Goal: Navigation & Orientation: Find specific page/section

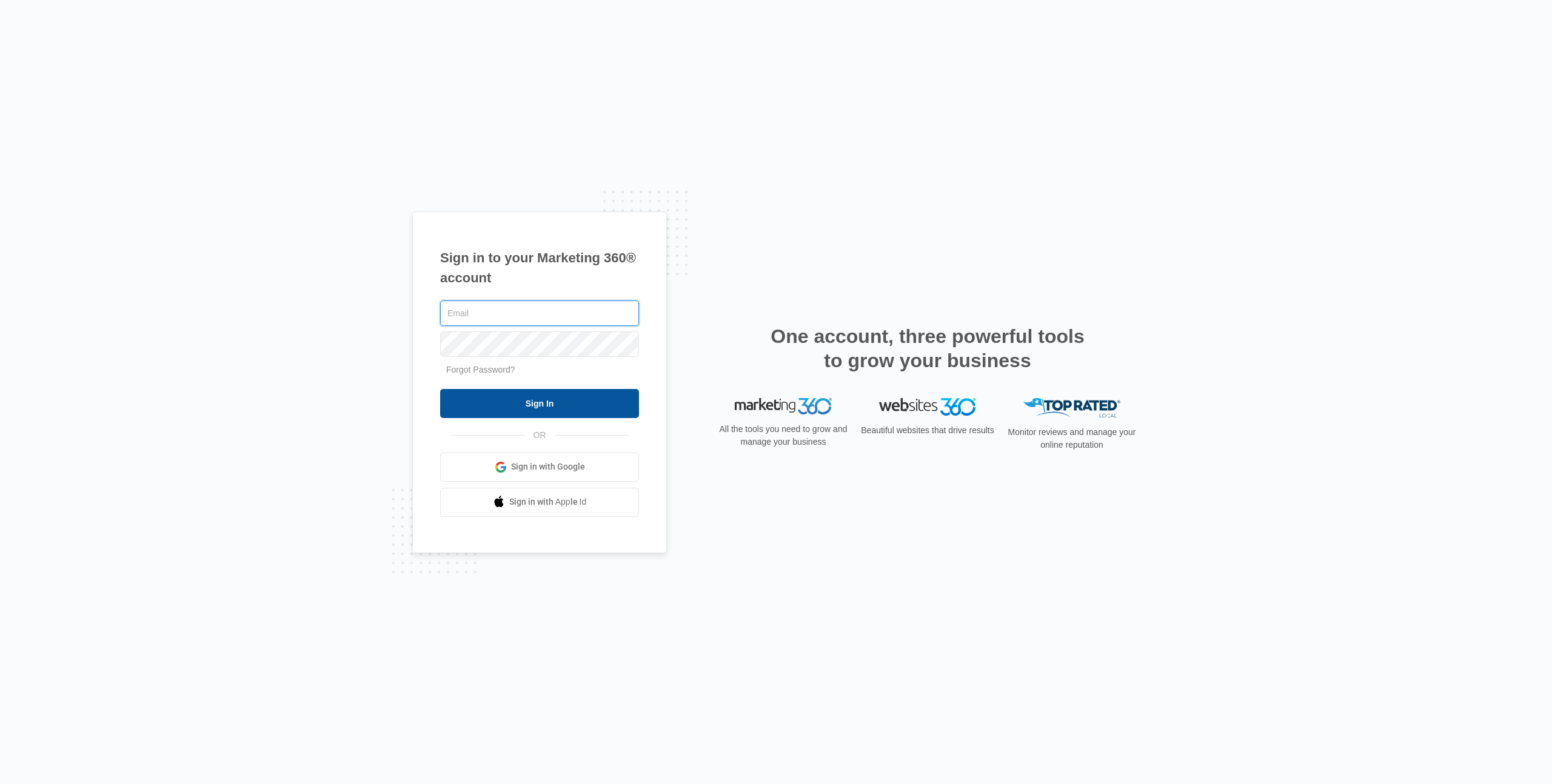
type input "erika.siebring@madwire.com"
click at [536, 411] on input "Sign In" at bounding box center [539, 403] width 199 height 29
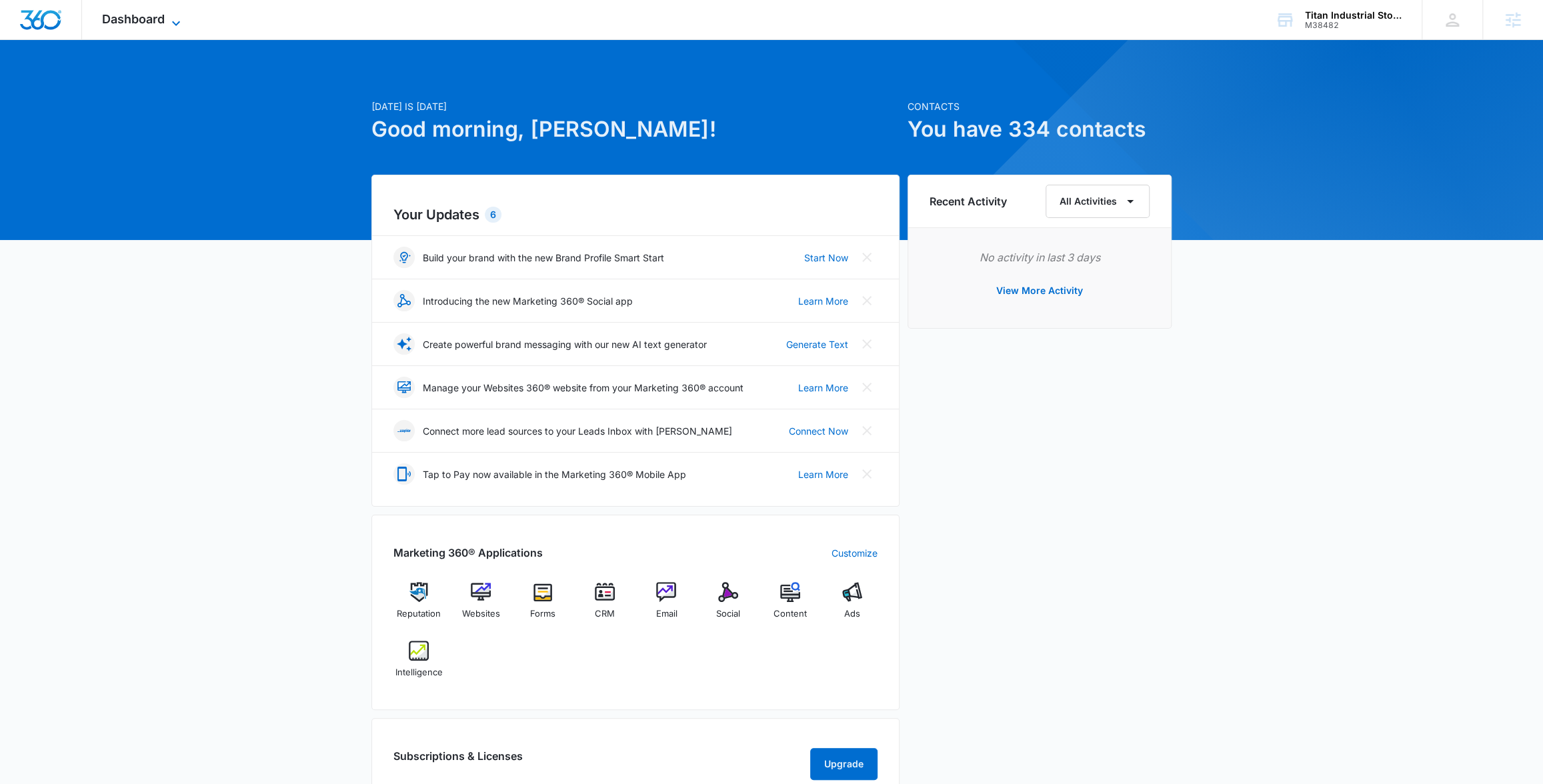
click at [171, 20] on icon at bounding box center [176, 24] width 16 height 16
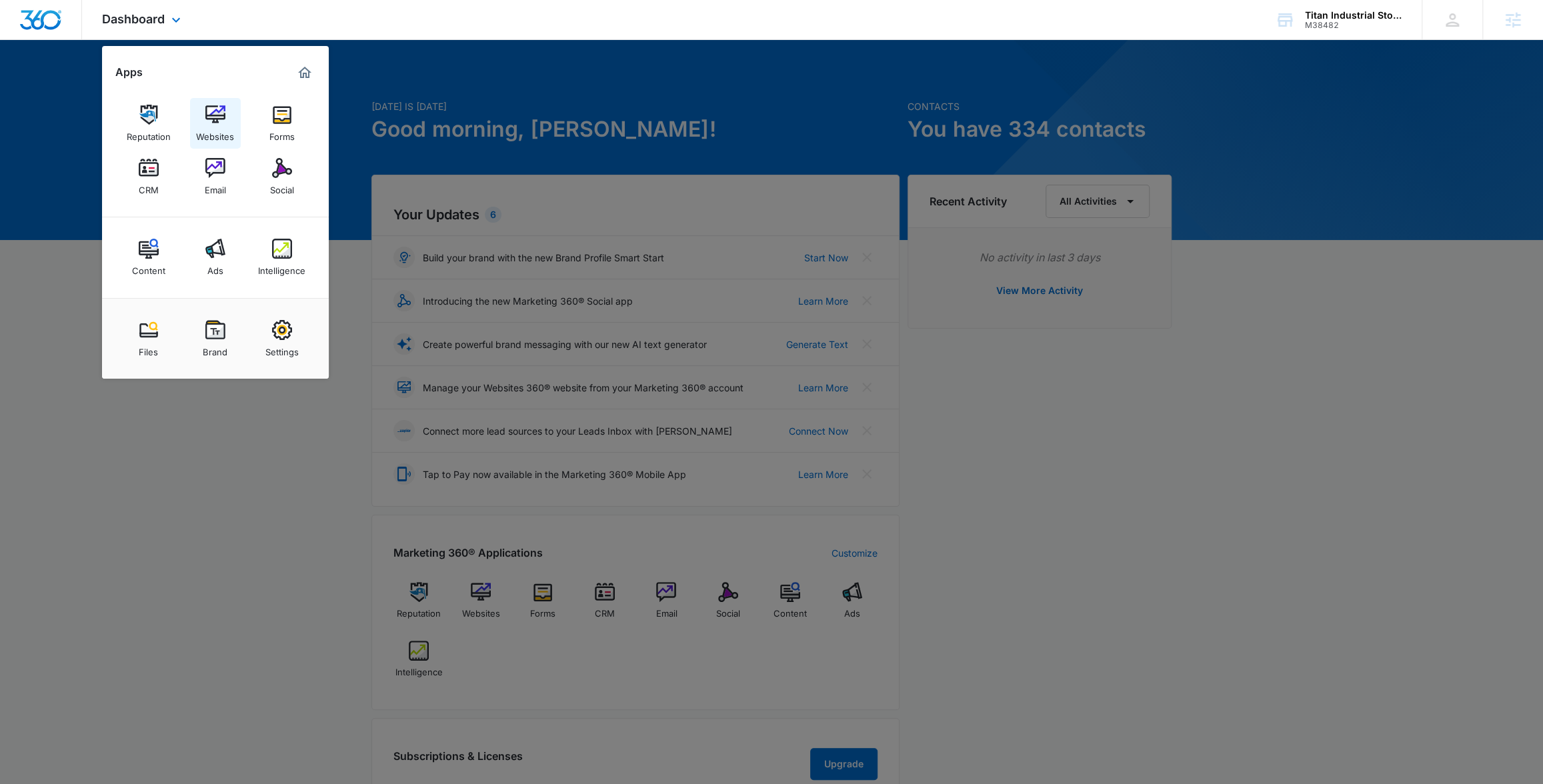
click at [227, 121] on link "Websites" at bounding box center [215, 124] width 51 height 51
